Goal: Obtain resource: Obtain resource

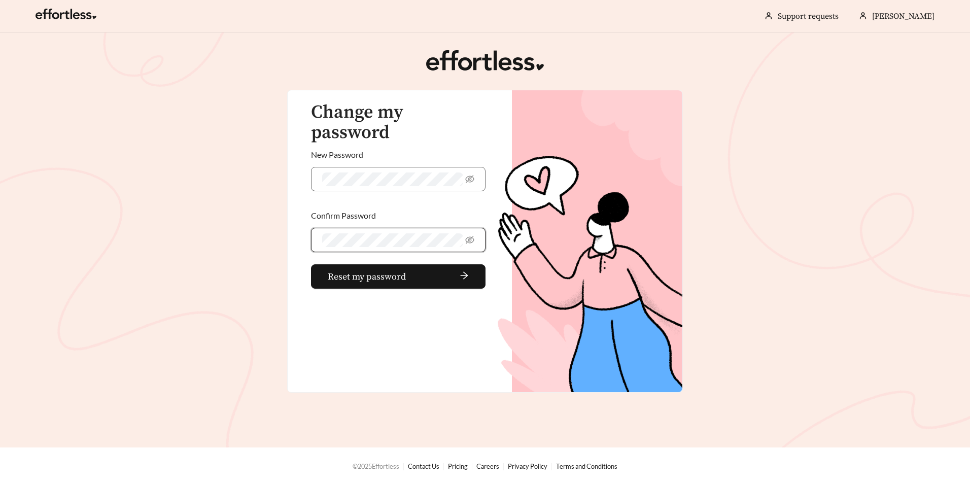
click at [271, 248] on main "Change my password New Password Confirm Password Reset my password" at bounding box center [485, 239] width 970 height 415
click at [363, 270] on span "Reset my password" at bounding box center [367, 277] width 78 height 14
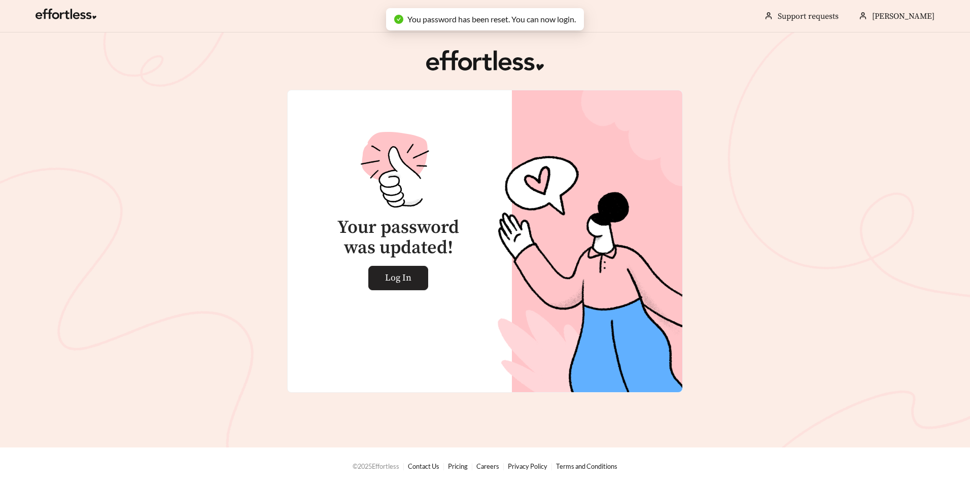
drag, startPoint x: 403, startPoint y: 275, endPoint x: 409, endPoint y: 279, distance: 7.3
click at [403, 274] on span "Log In" at bounding box center [398, 277] width 26 height 23
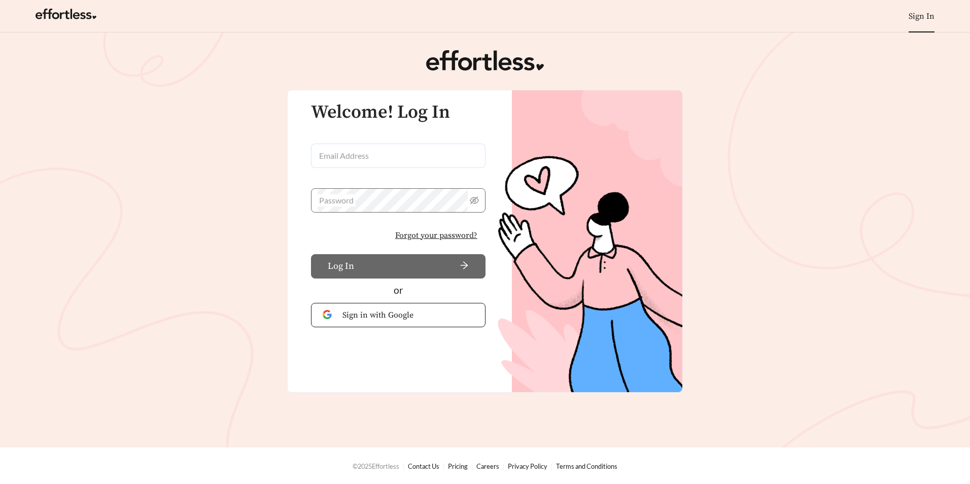
type input "**********"
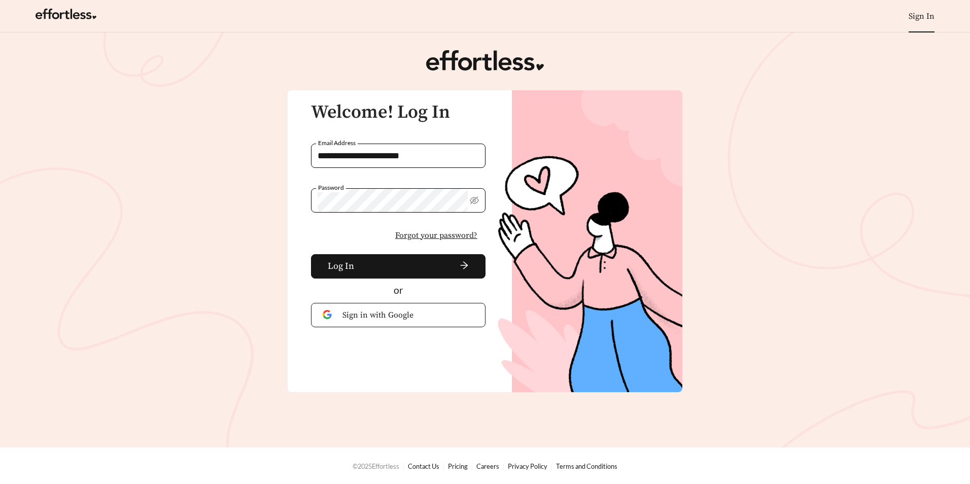
drag, startPoint x: 297, startPoint y: 253, endPoint x: 309, endPoint y: 256, distance: 12.6
click at [298, 252] on div "**********" at bounding box center [393, 196] width 210 height 212
click at [347, 262] on span "Log In" at bounding box center [341, 266] width 26 height 14
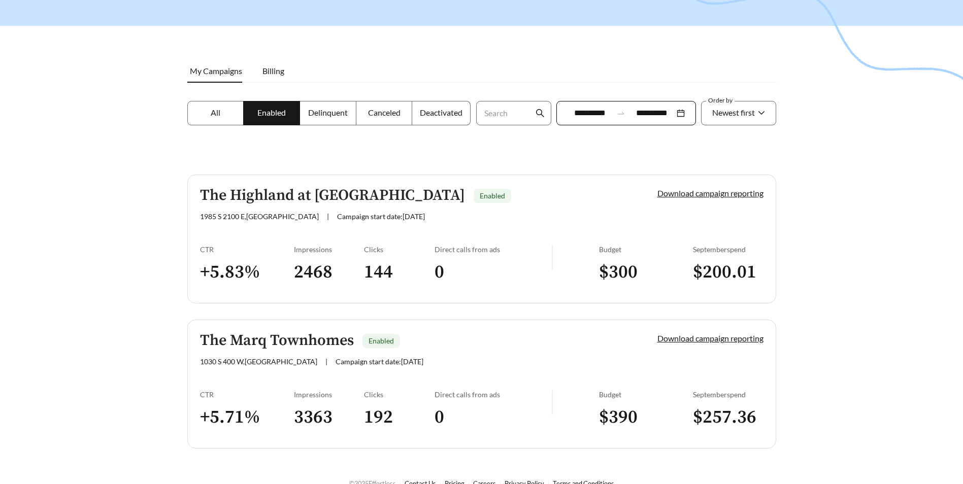
scroll to position [116, 0]
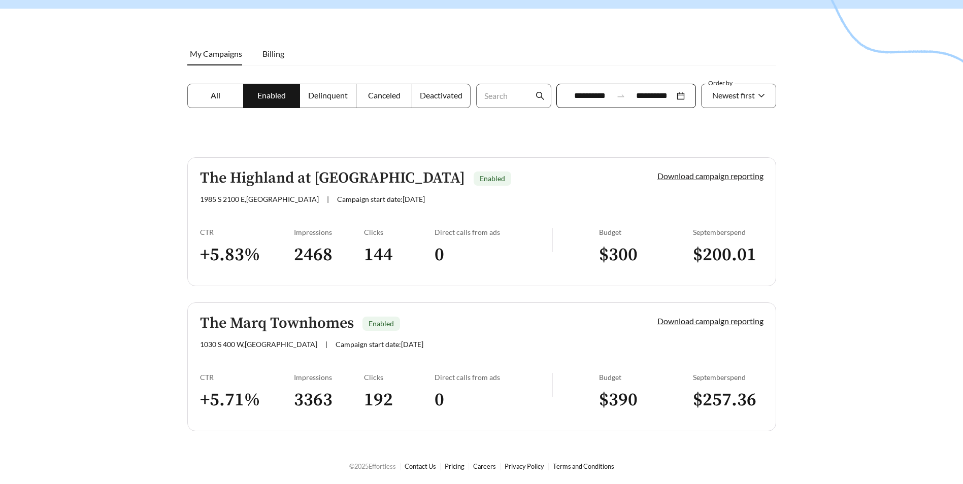
click at [725, 179] on link "Download campaign reporting" at bounding box center [710, 176] width 106 height 10
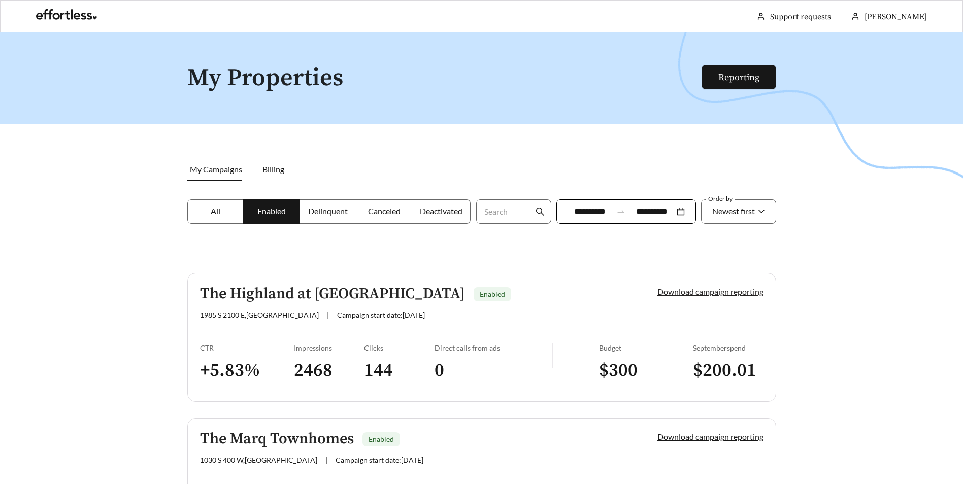
click at [709, 293] on link "Download campaign reporting" at bounding box center [710, 292] width 106 height 10
click at [740, 80] on link "Reporting" at bounding box center [738, 78] width 41 height 12
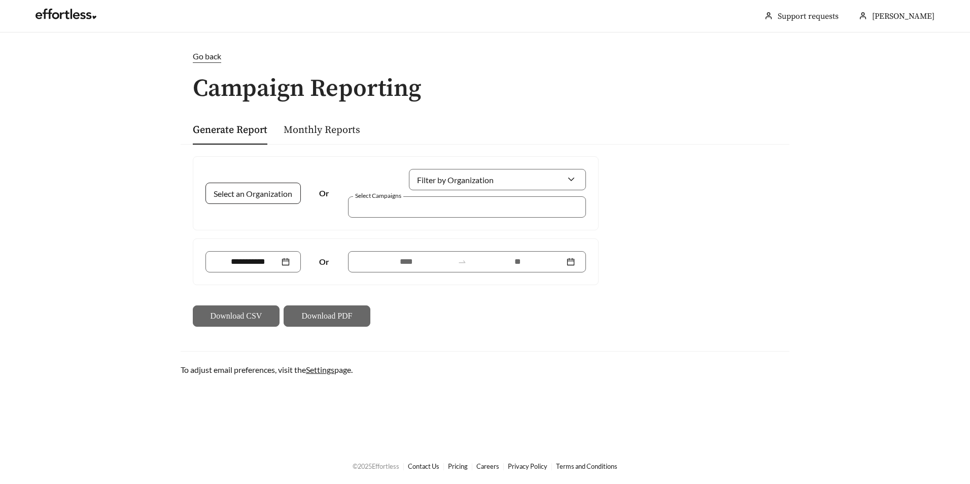
click at [252, 194] on input "Select an Organization" at bounding box center [249, 193] width 65 height 20
click at [265, 217] on span "Apartment Management Consultants" at bounding box center [282, 216] width 131 height 10
click at [260, 196] on span "Apartment Management Consultants" at bounding box center [282, 193] width 131 height 10
drag, startPoint x: 251, startPoint y: 238, endPoint x: 309, endPoint y: 227, distance: 58.2
click at [252, 235] on div "Select an Organization Apartment Management Consultants Or Filter by Organizati…" at bounding box center [396, 241] width 414 height 171
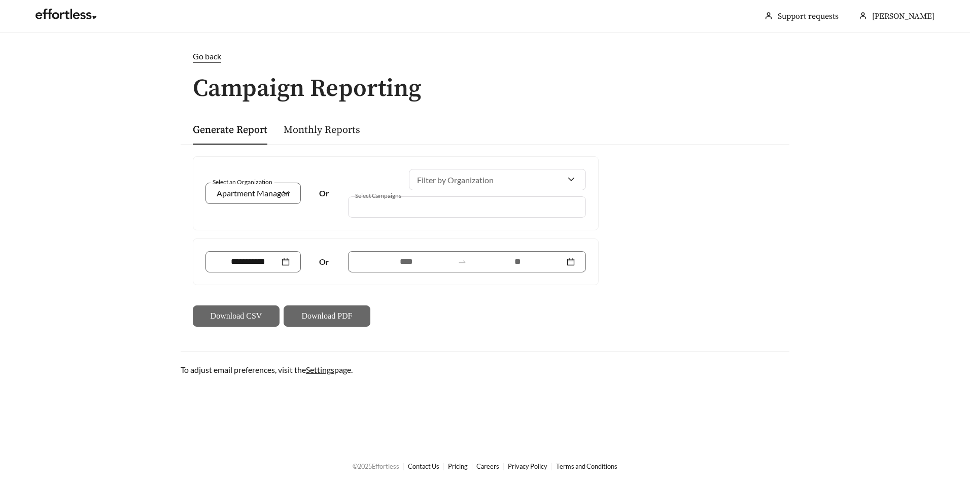
drag, startPoint x: 372, startPoint y: 218, endPoint x: 376, endPoint y: 211, distance: 7.7
click at [372, 217] on div "Select an Organization Apartment Management Consultants Or Filter by Organizati…" at bounding box center [395, 193] width 405 height 73
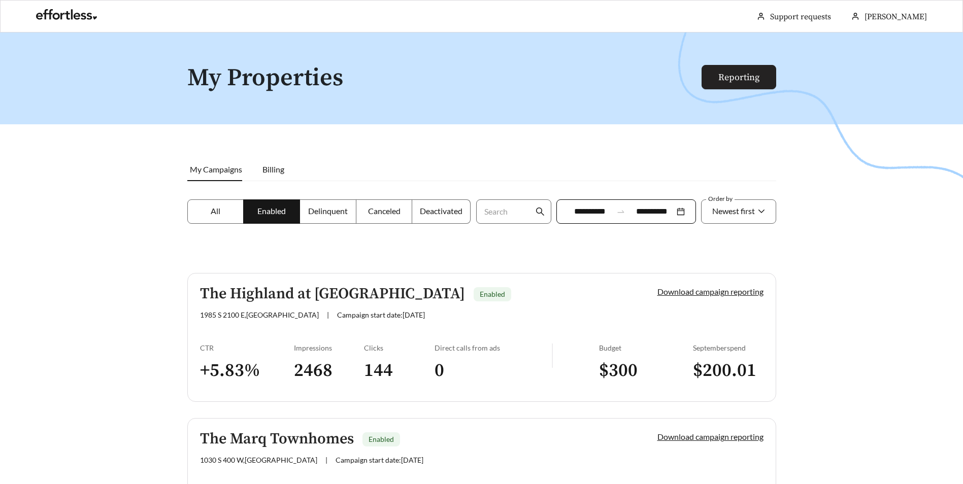
click at [731, 80] on link "Reporting" at bounding box center [738, 78] width 41 height 12
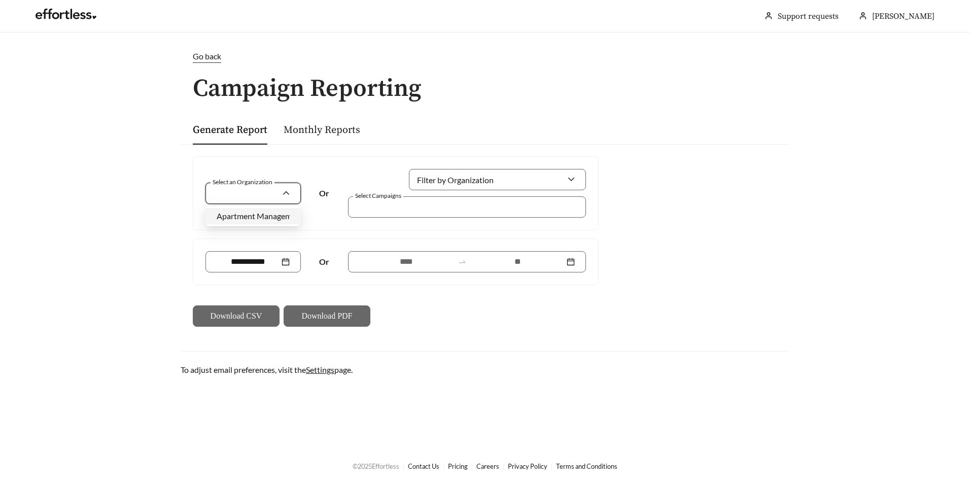
click at [263, 202] on input "Select an Organization" at bounding box center [249, 193] width 65 height 20
click at [262, 221] on div "Apartment Management Consultants" at bounding box center [253, 216] width 73 height 11
drag, startPoint x: 385, startPoint y: 208, endPoint x: 347, endPoint y: 198, distance: 39.4
click at [384, 208] on div at bounding box center [460, 207] width 215 height 14
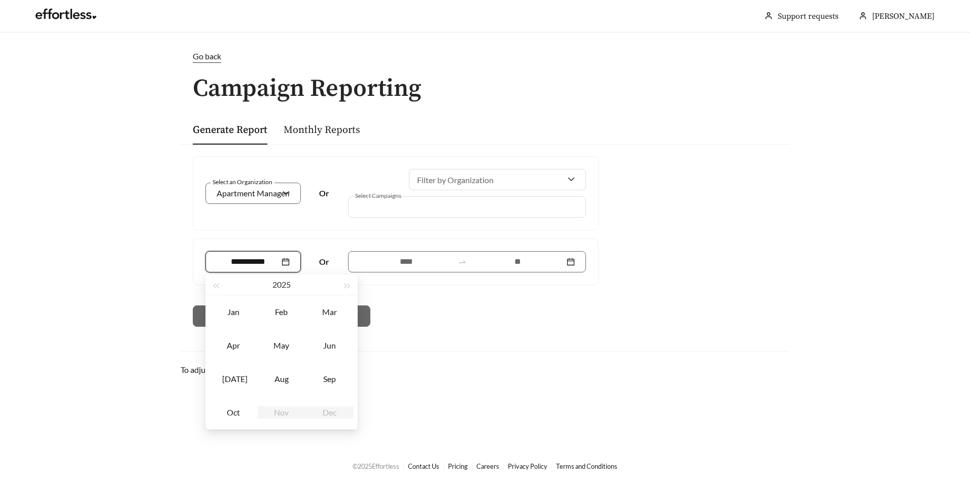
click at [261, 264] on input at bounding box center [248, 262] width 63 height 12
click at [317, 378] on div "Sep" at bounding box center [330, 379] width 30 height 12
type input "*******"
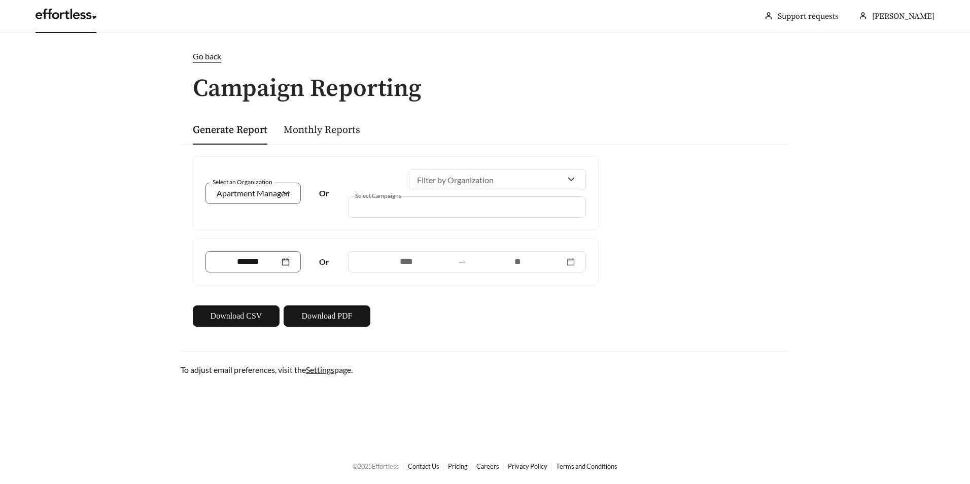
click at [84, 17] on link at bounding box center [66, 17] width 61 height 10
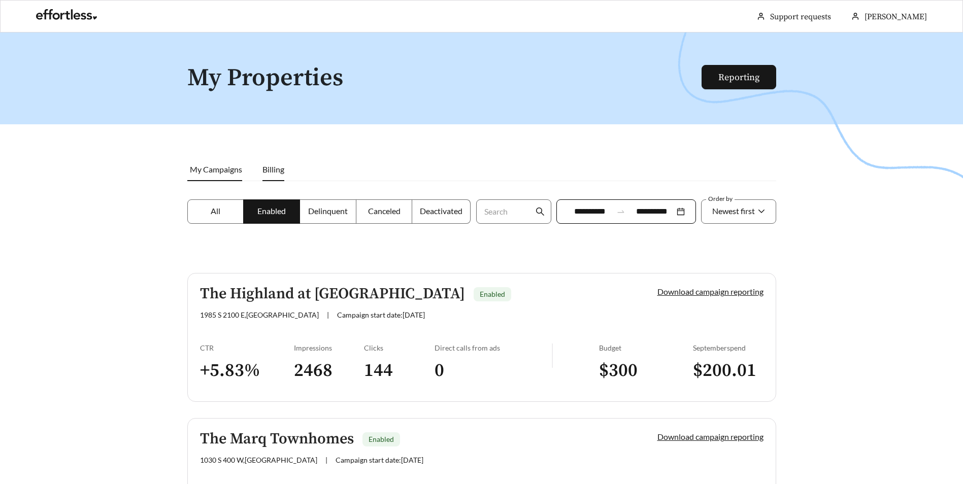
click at [273, 165] on span "Billing" at bounding box center [273, 169] width 22 height 10
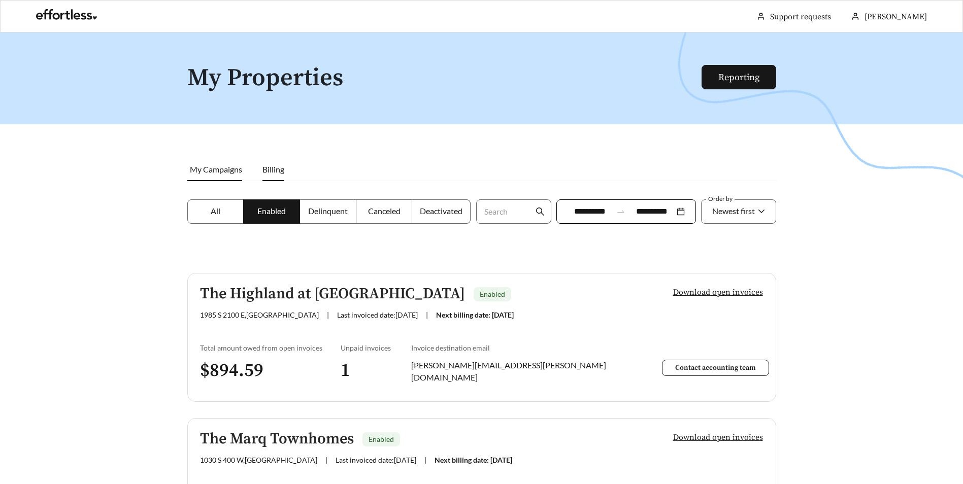
click at [210, 177] on li "My Campaigns" at bounding box center [219, 169] width 65 height 23
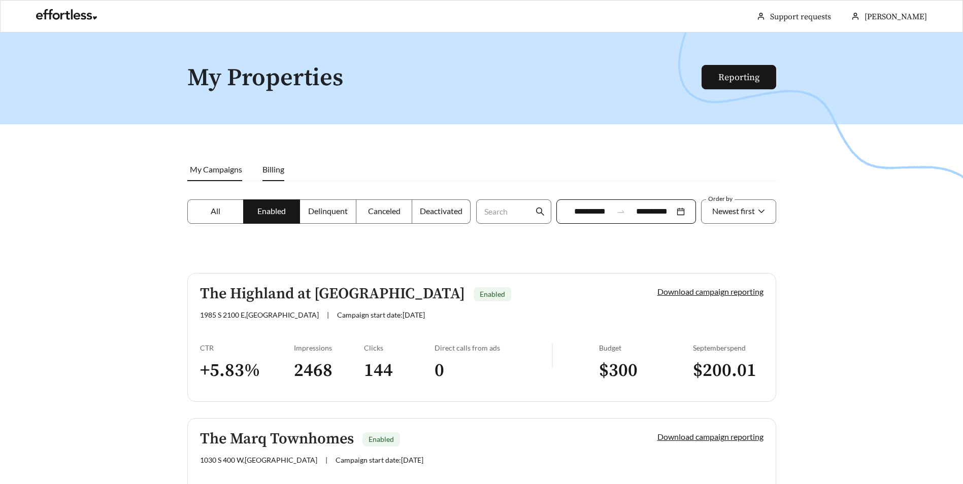
click at [257, 178] on li "Billing" at bounding box center [273, 169] width 42 height 23
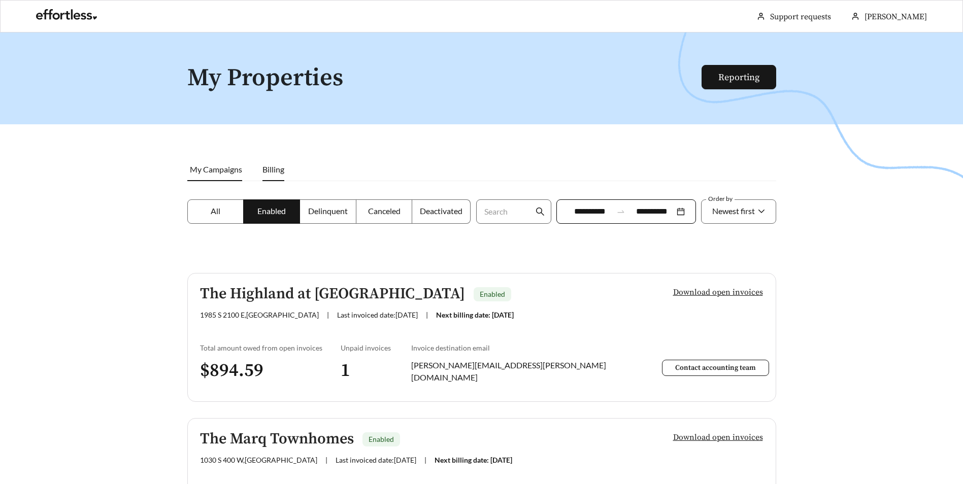
drag, startPoint x: 214, startPoint y: 176, endPoint x: 208, endPoint y: 177, distance: 6.6
click at [215, 176] on li "My Campaigns" at bounding box center [219, 169] width 65 height 23
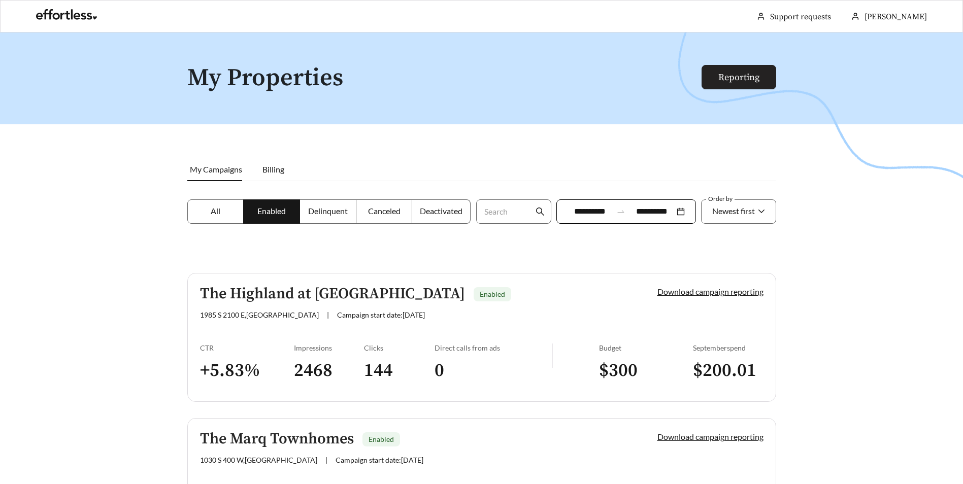
click at [728, 79] on link "Reporting" at bounding box center [738, 78] width 41 height 12
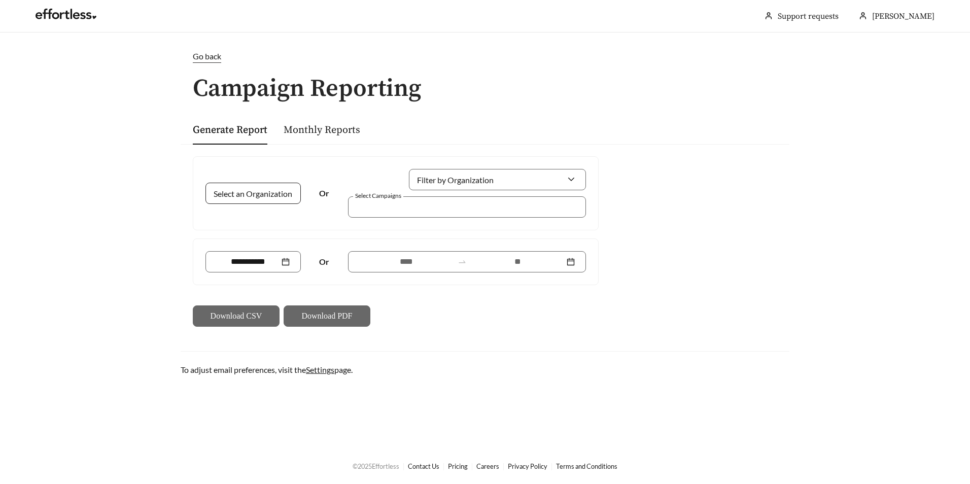
click at [289, 196] on div at bounding box center [253, 193] width 95 height 21
click at [338, 129] on link "Monthly Reports" at bounding box center [322, 130] width 77 height 13
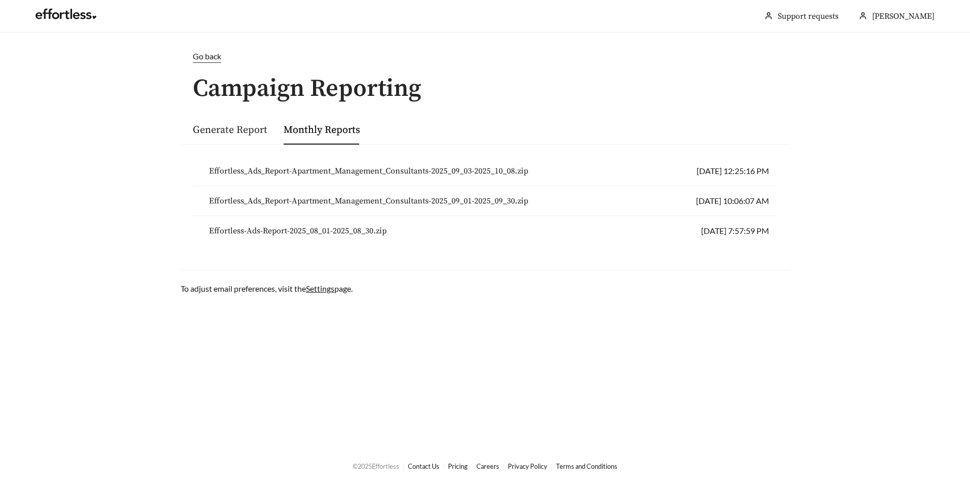
click at [248, 133] on link "Generate Report" at bounding box center [230, 130] width 75 height 13
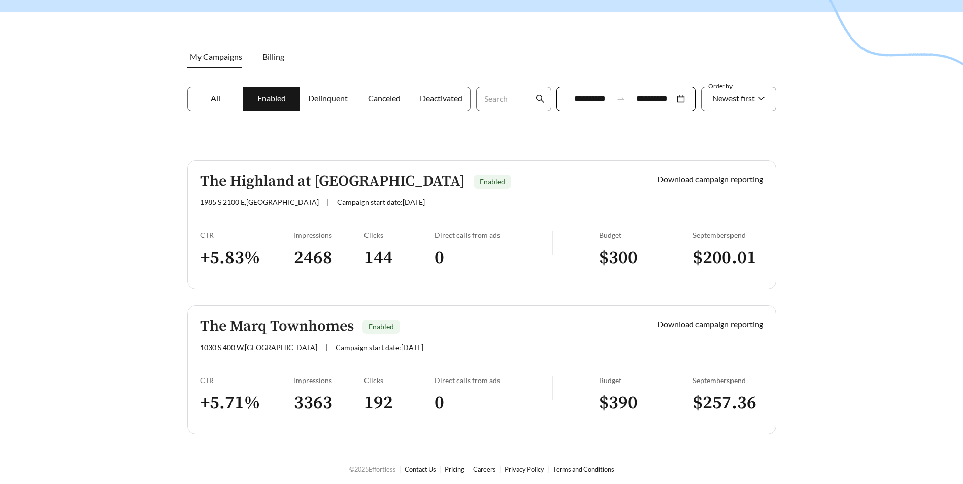
scroll to position [116, 0]
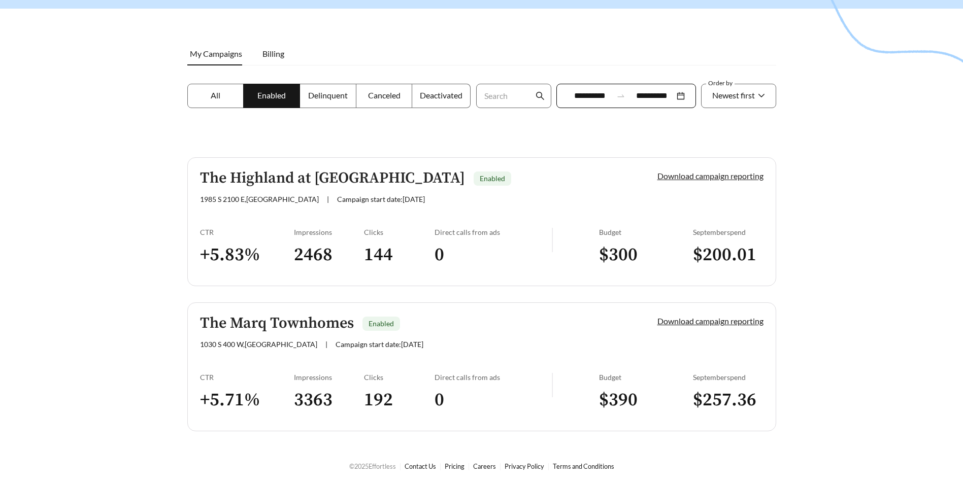
click at [711, 180] on link "Download campaign reporting" at bounding box center [710, 176] width 106 height 10
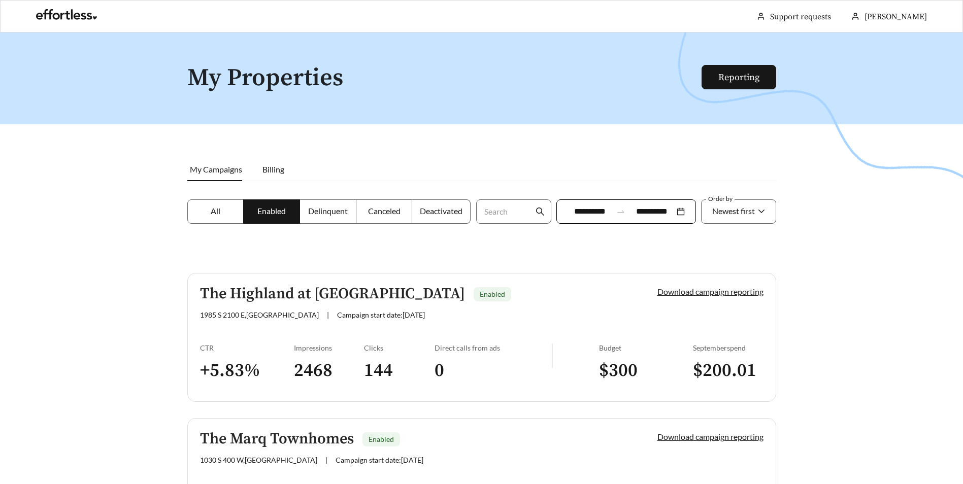
click at [735, 296] on link "Download campaign reporting" at bounding box center [710, 292] width 106 height 10
click at [734, 294] on link "Download campaign reporting" at bounding box center [710, 292] width 106 height 10
click at [733, 293] on link "Download campaign reporting" at bounding box center [710, 292] width 106 height 10
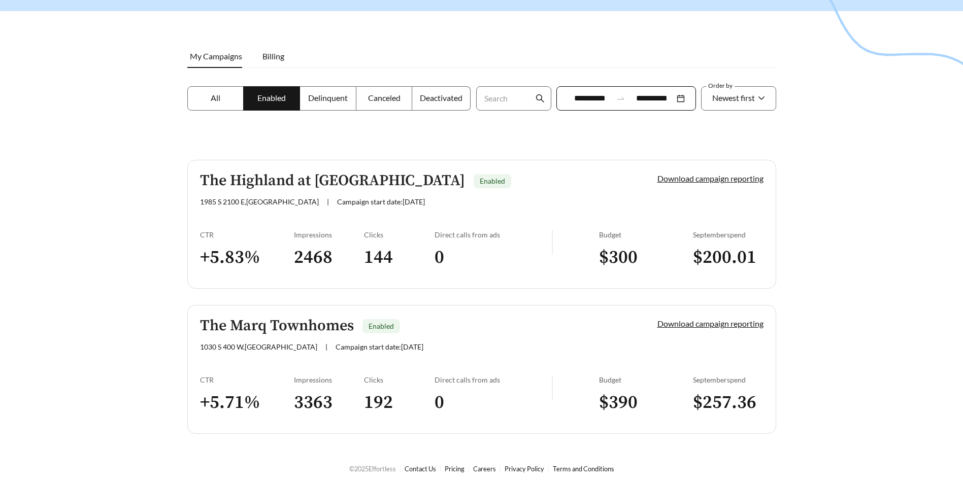
scroll to position [116, 0]
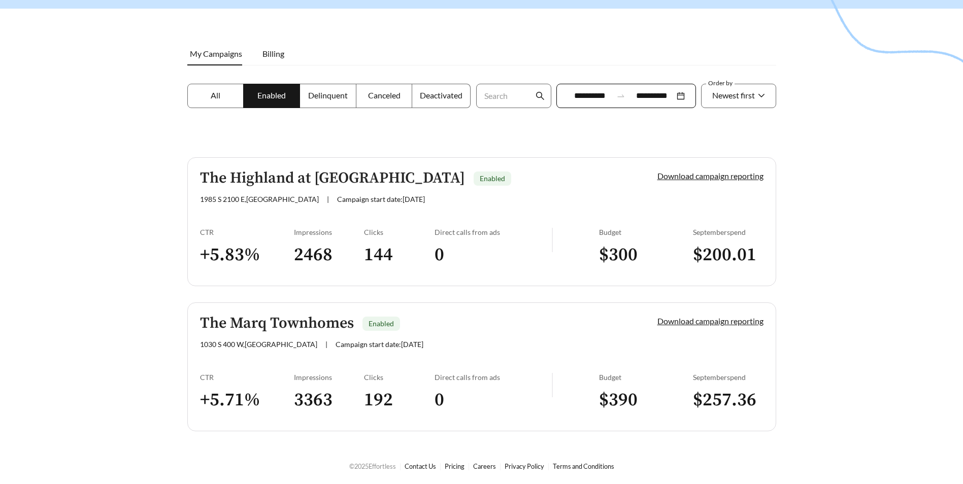
drag, startPoint x: 159, startPoint y: 117, endPoint x: 119, endPoint y: 100, distance: 42.8
click at [144, 107] on div at bounding box center [481, 159] width 963 height 484
click at [683, 177] on link "Download campaign reporting" at bounding box center [710, 176] width 106 height 10
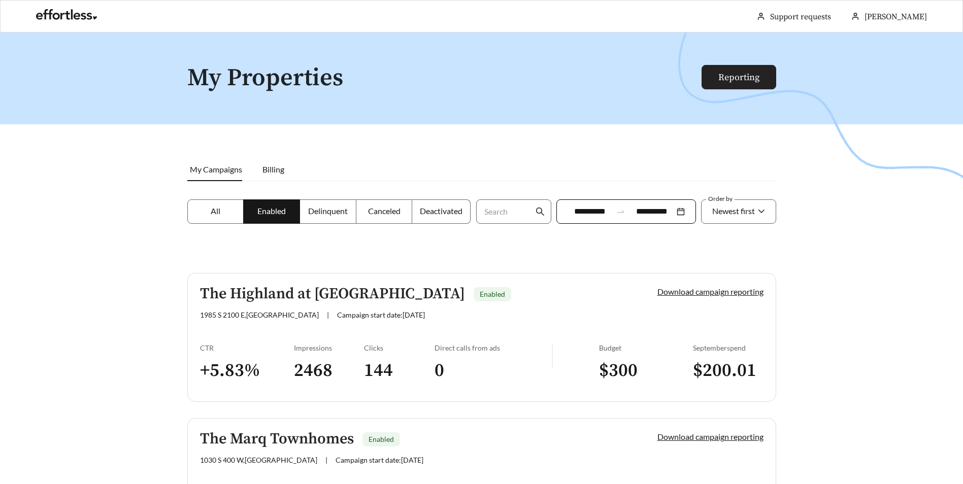
click at [742, 72] on link "Reporting" at bounding box center [738, 78] width 41 height 12
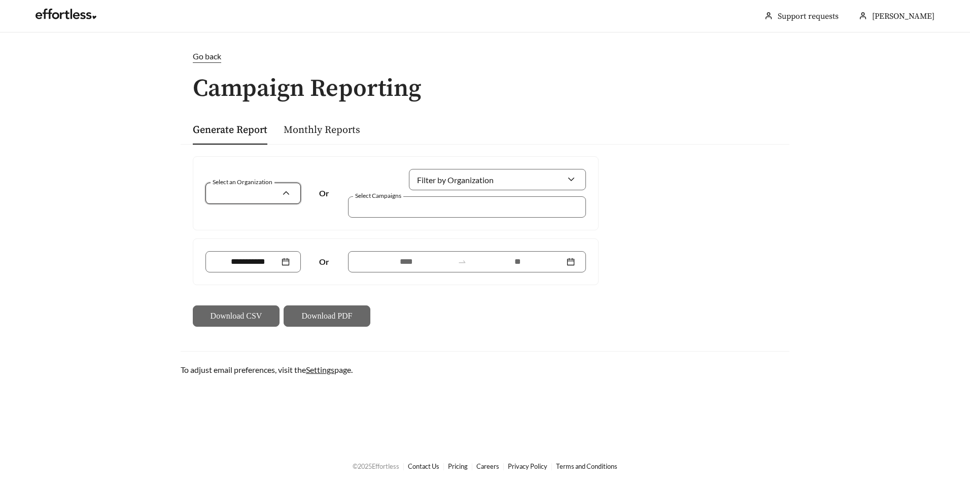
click at [247, 189] on input "Select an Organization" at bounding box center [249, 193] width 65 height 20
click at [258, 218] on span "Apartment Management Consultants" at bounding box center [282, 216] width 131 height 10
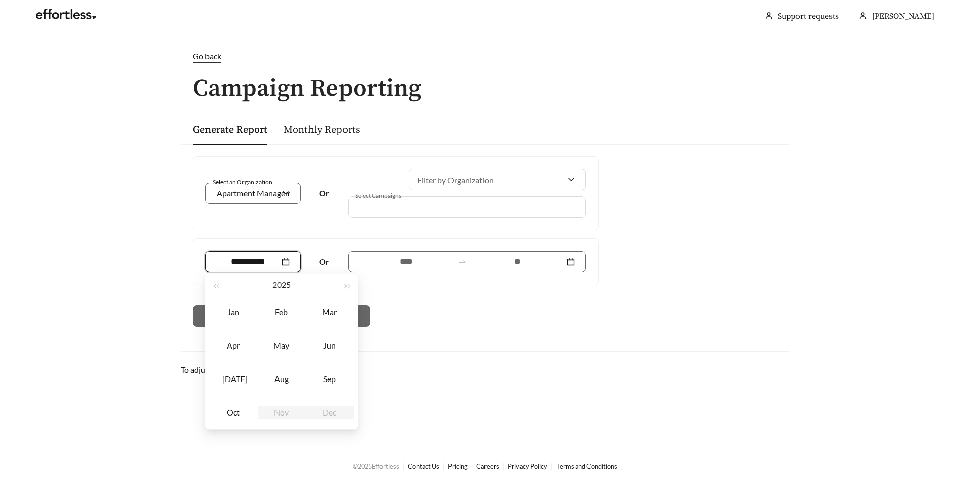
drag, startPoint x: 267, startPoint y: 261, endPoint x: 261, endPoint y: 266, distance: 7.9
click at [267, 261] on input at bounding box center [248, 262] width 63 height 12
click at [341, 380] on div "Sep" at bounding box center [330, 379] width 30 height 12
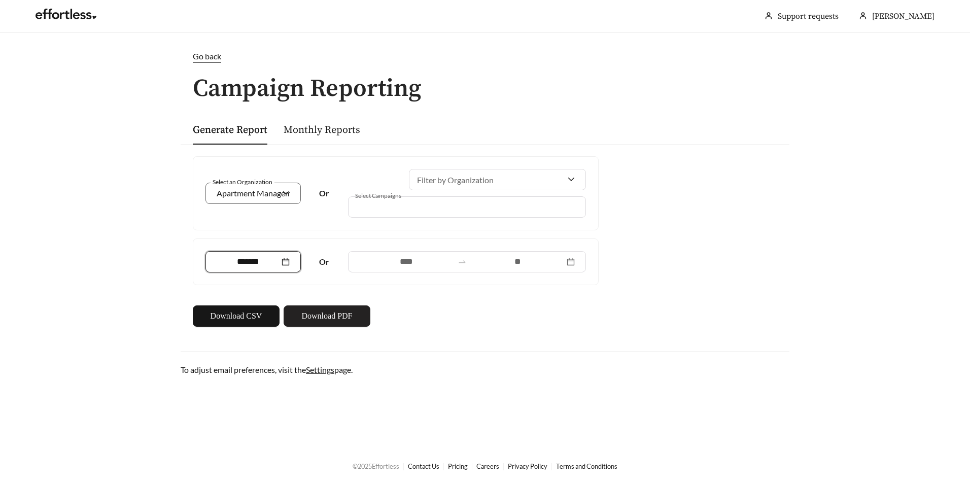
drag, startPoint x: 431, startPoint y: 271, endPoint x: 284, endPoint y: 310, distance: 152.8
click at [430, 271] on div at bounding box center [467, 261] width 238 height 21
click at [324, 318] on span "Download PDF" at bounding box center [326, 316] width 51 height 12
click at [282, 272] on div "*******" at bounding box center [253, 261] width 95 height 21
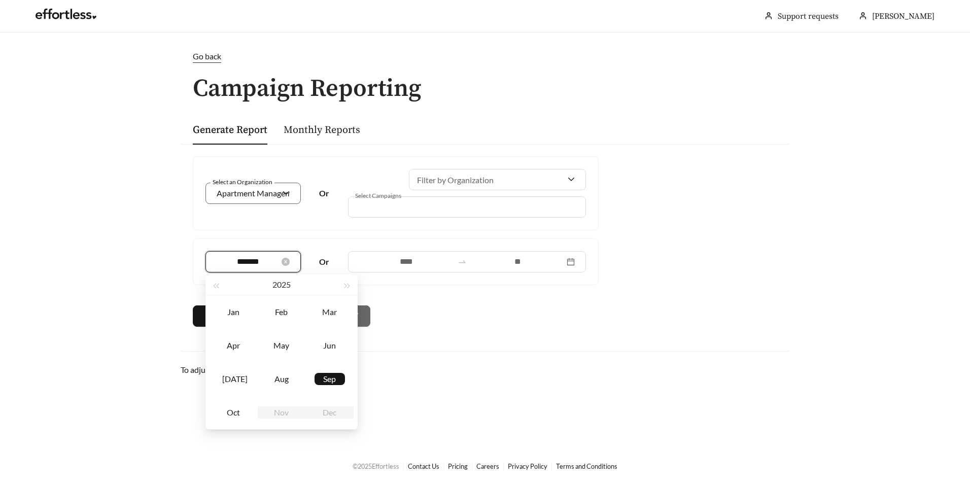
click at [282, 267] on div "*******" at bounding box center [253, 262] width 73 height 12
type input "*******"
click at [331, 382] on div "Sep" at bounding box center [330, 379] width 30 height 12
click at [253, 263] on input "*******" at bounding box center [248, 262] width 63 height 12
click at [243, 265] on input "*******" at bounding box center [248, 262] width 63 height 12
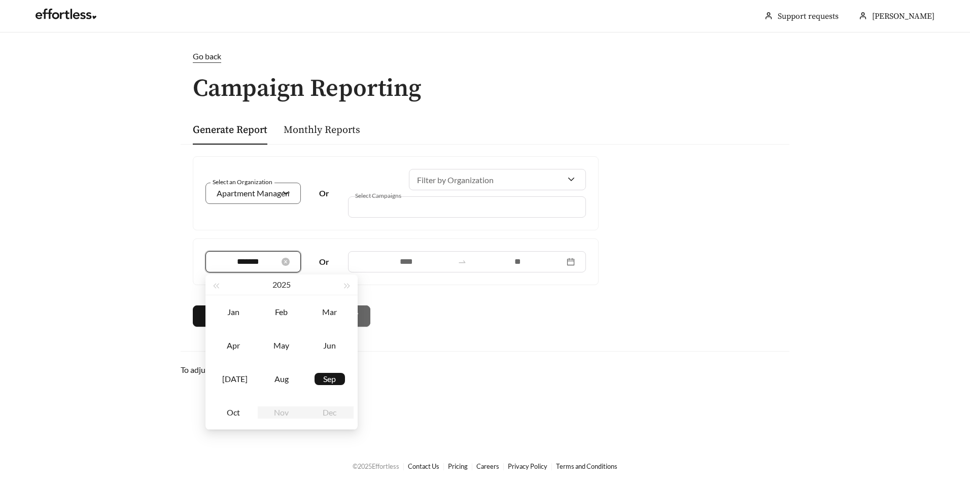
click at [243, 265] on input "*******" at bounding box center [248, 262] width 63 height 12
click at [244, 266] on input "*******" at bounding box center [248, 262] width 63 height 12
type input "*******"
drag, startPoint x: 435, startPoint y: 275, endPoint x: 435, endPoint y: 291, distance: 16.8
click at [439, 279] on div "******* Or" at bounding box center [395, 262] width 405 height 46
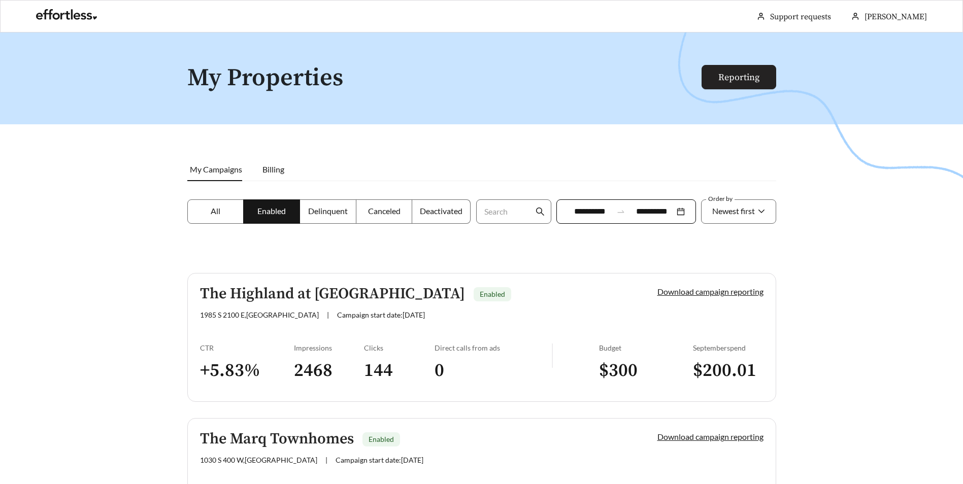
click at [735, 79] on link "Reporting" at bounding box center [738, 78] width 41 height 12
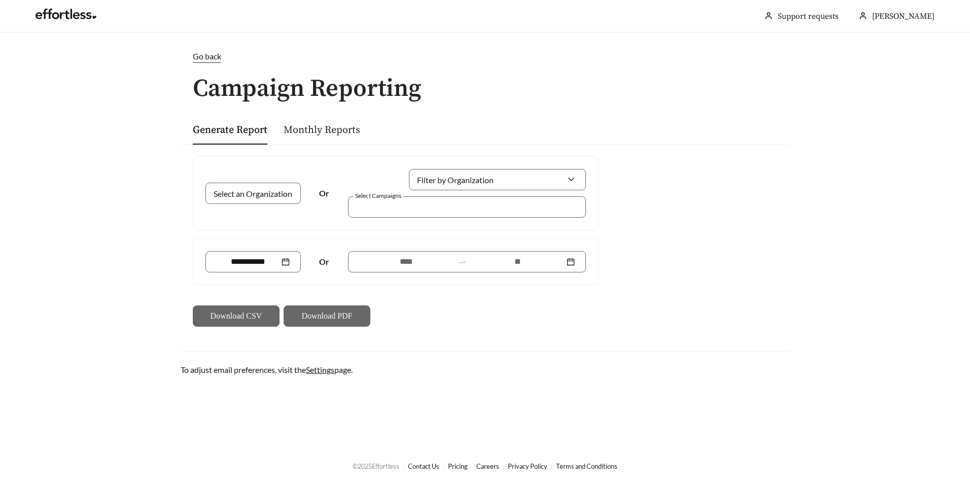
click at [337, 132] on link "Monthly Reports" at bounding box center [322, 130] width 77 height 13
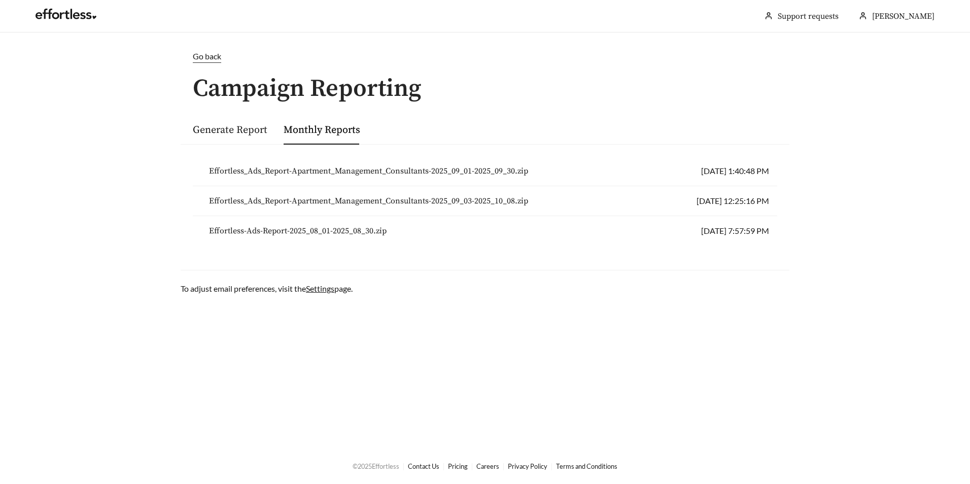
click at [351, 173] on span "Effortless_Ads_Report-Apartment_Management_Consultants-2025_09_01-2025_09_30.zip" at bounding box center [368, 171] width 319 height 12
